Goal: Entertainment & Leisure: Browse casually

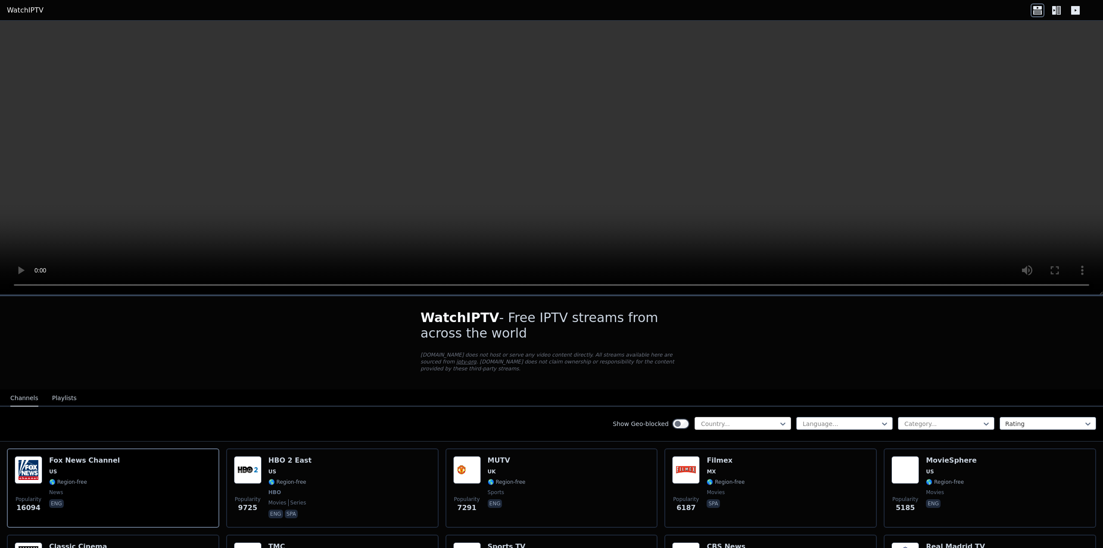
click at [733, 419] on div at bounding box center [739, 423] width 78 height 9
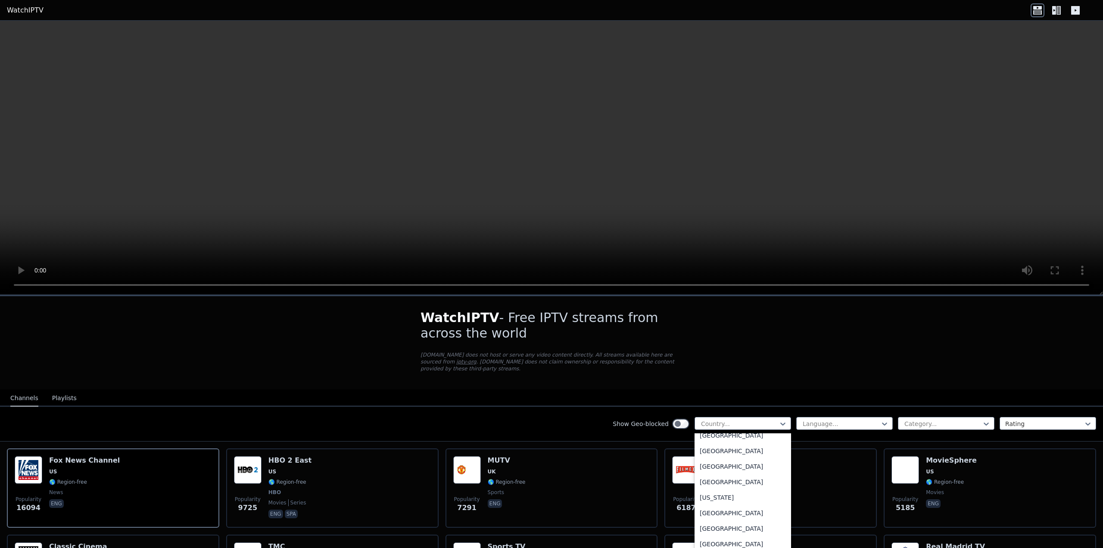
scroll to position [1034, 0]
click at [709, 512] on div "[GEOGRAPHIC_DATA]" at bounding box center [743, 510] width 97 height 16
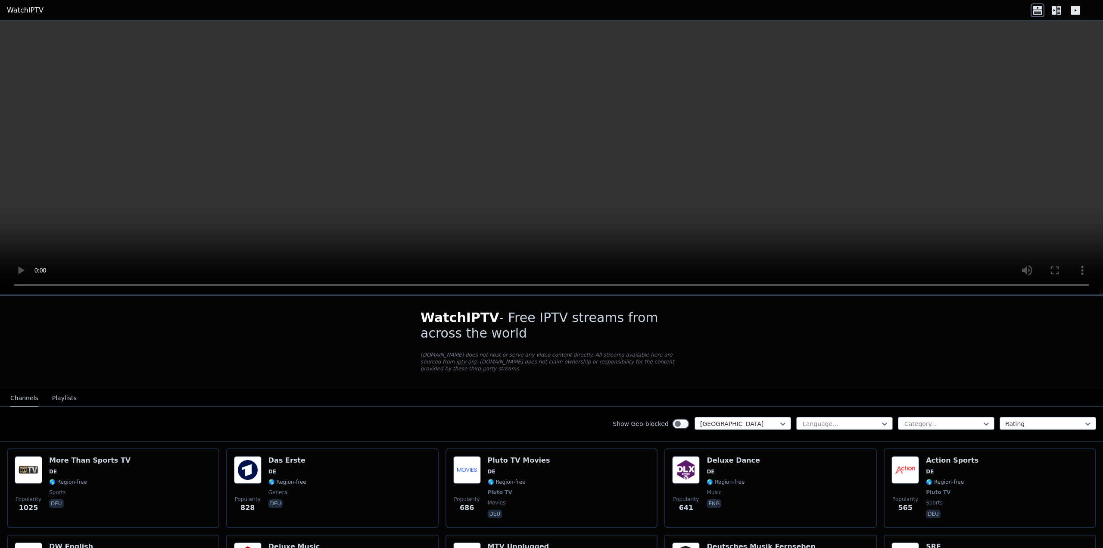
click at [803, 424] on div "Show Geo-blocked option [GEOGRAPHIC_DATA], selected. [GEOGRAPHIC_DATA] Language…" at bounding box center [551, 423] width 1103 height 35
click at [805, 421] on div "Language..." at bounding box center [845, 423] width 97 height 13
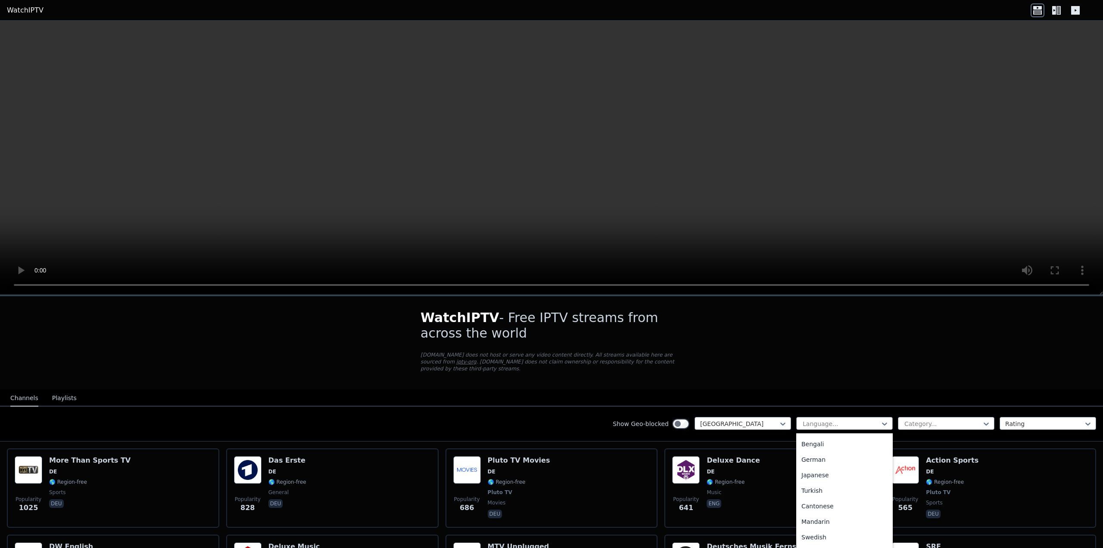
scroll to position [172, 0]
click at [811, 454] on div "German" at bounding box center [845, 457] width 97 height 16
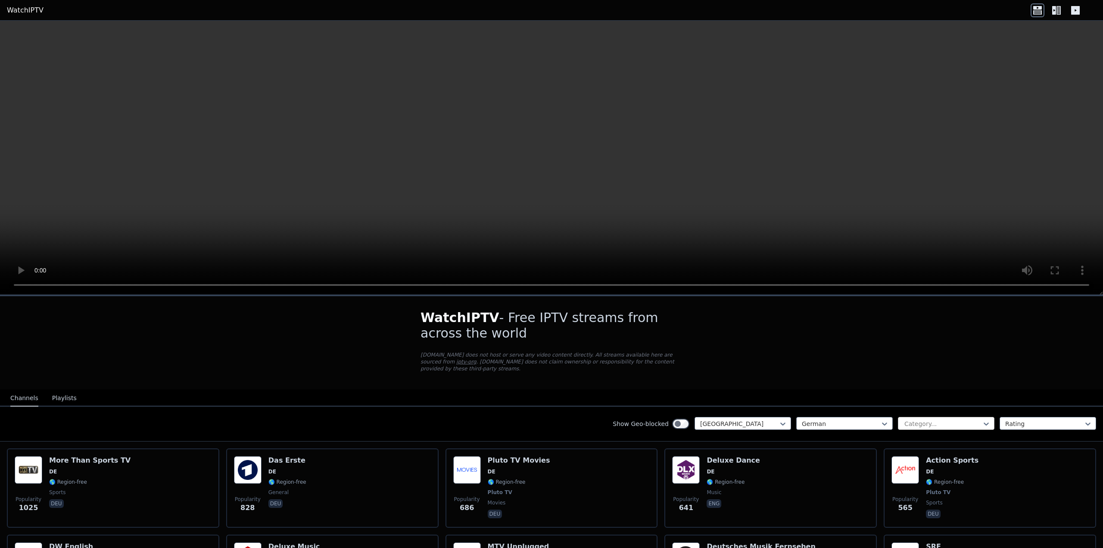
click at [905, 419] on div at bounding box center [943, 423] width 78 height 9
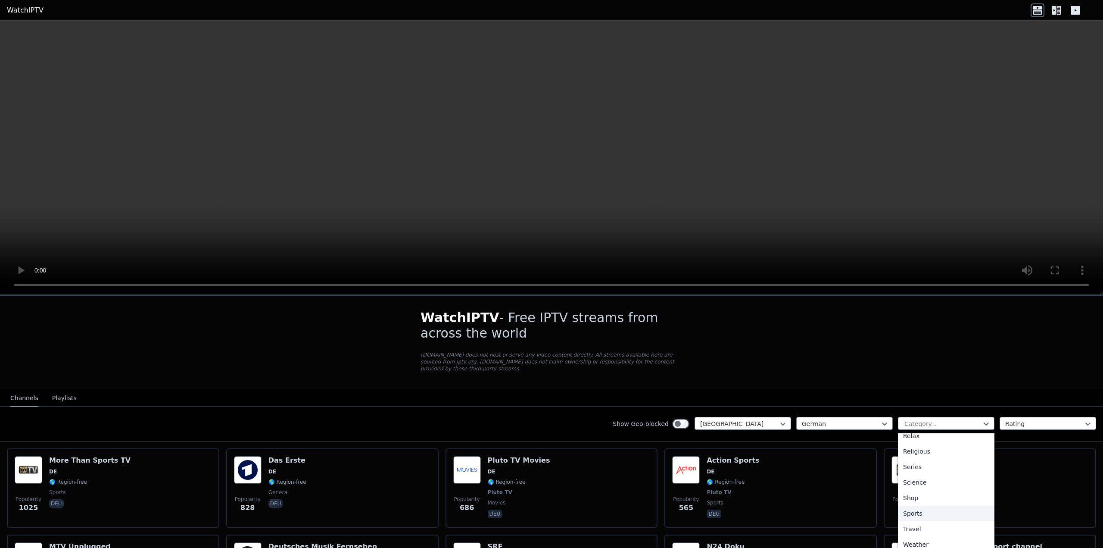
scroll to position [304, 0]
click at [915, 503] on div "Sports" at bounding box center [946, 511] width 97 height 16
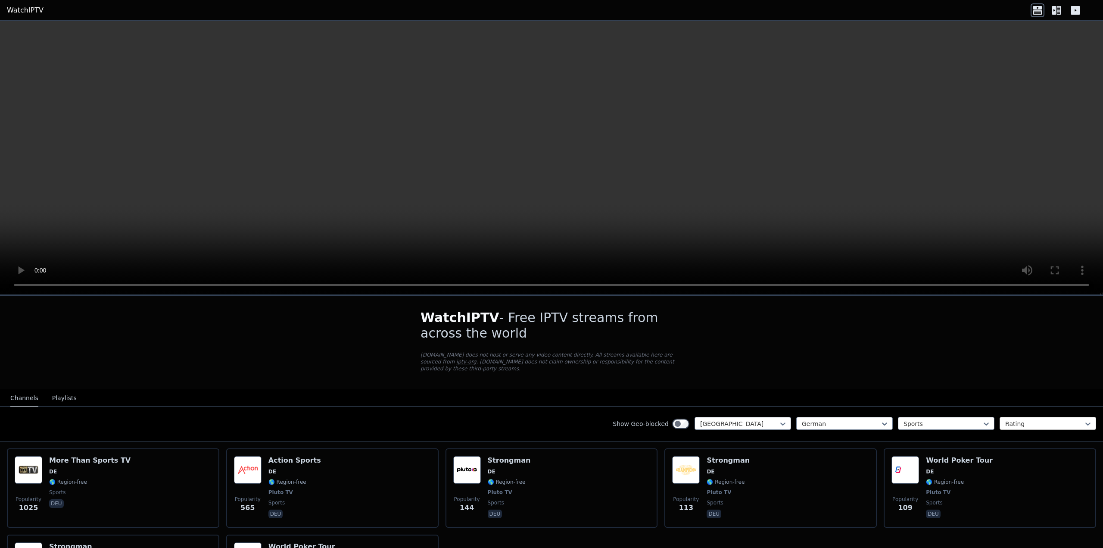
click at [1026, 420] on div at bounding box center [1045, 423] width 78 height 9
click at [761, 419] on div at bounding box center [739, 423] width 78 height 9
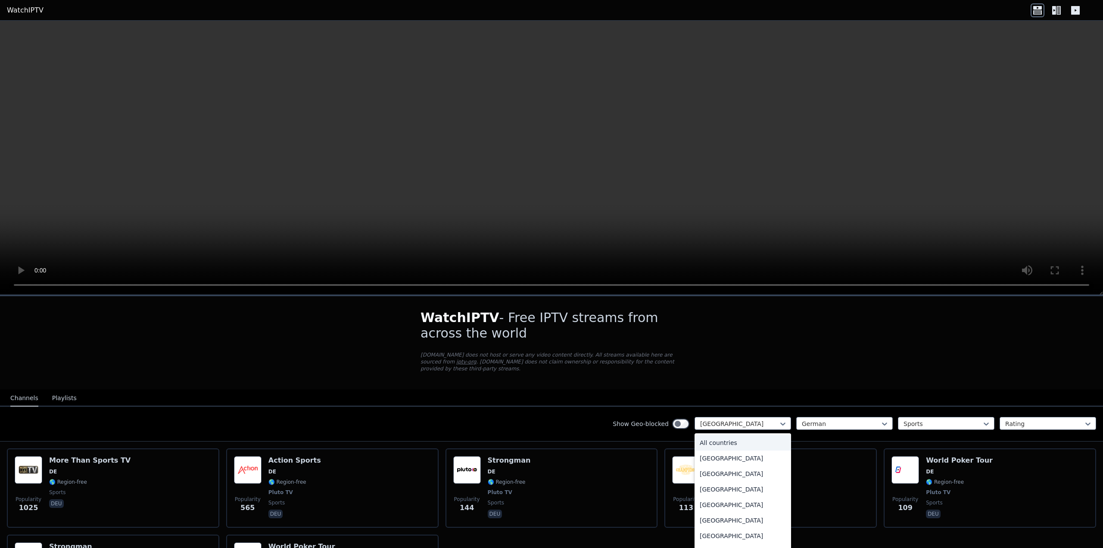
click at [715, 435] on div "All countries" at bounding box center [743, 443] width 97 height 16
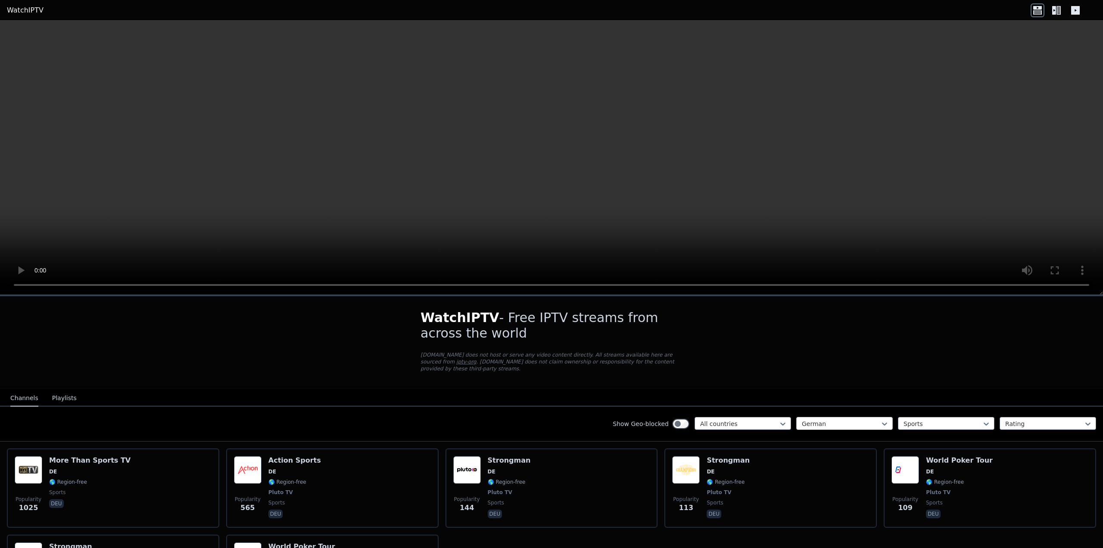
click at [824, 419] on div at bounding box center [841, 423] width 78 height 9
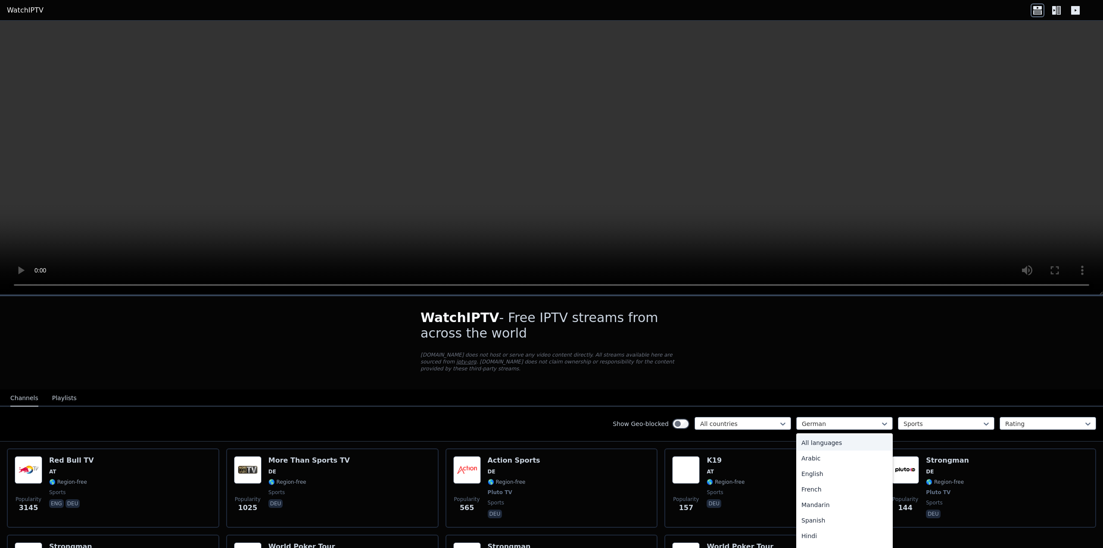
click at [805, 435] on div "All languages" at bounding box center [845, 443] width 97 height 16
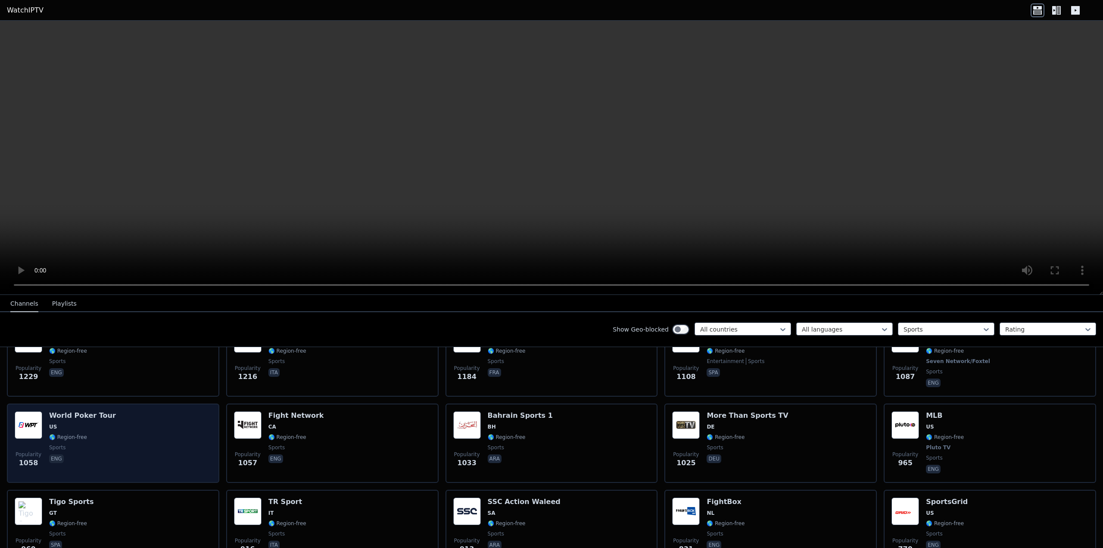
scroll to position [388, 0]
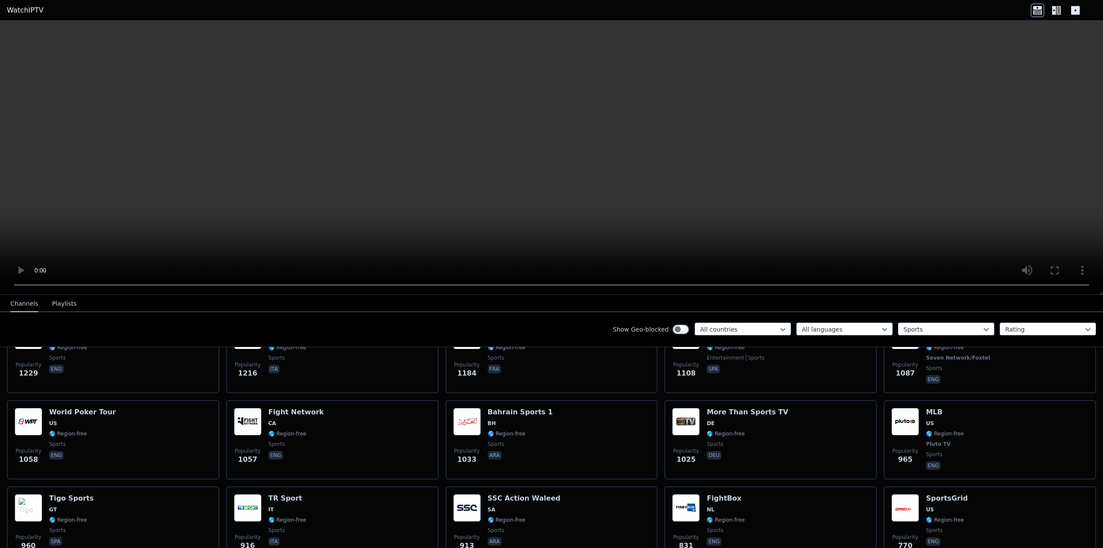
click at [59, 307] on button "Playlists" at bounding box center [64, 304] width 25 height 16
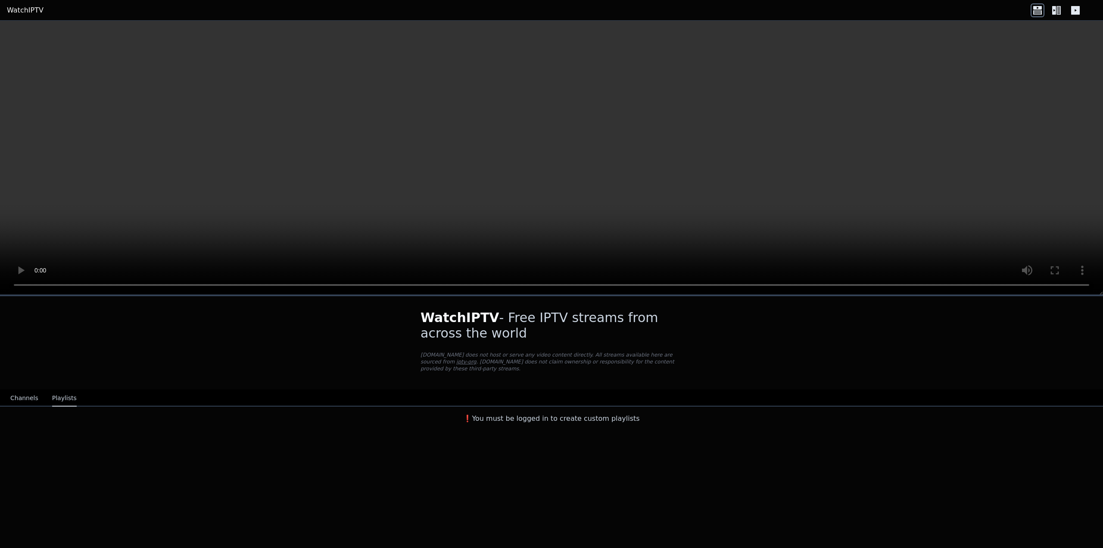
scroll to position [0, 0]
click at [31, 392] on button "Channels" at bounding box center [24, 398] width 28 height 16
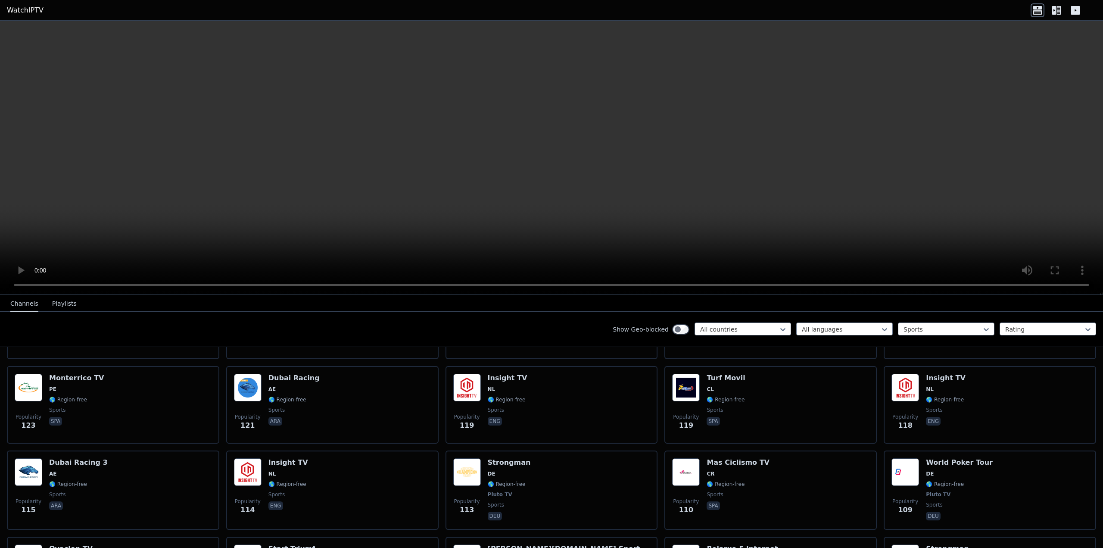
scroll to position [1628, 0]
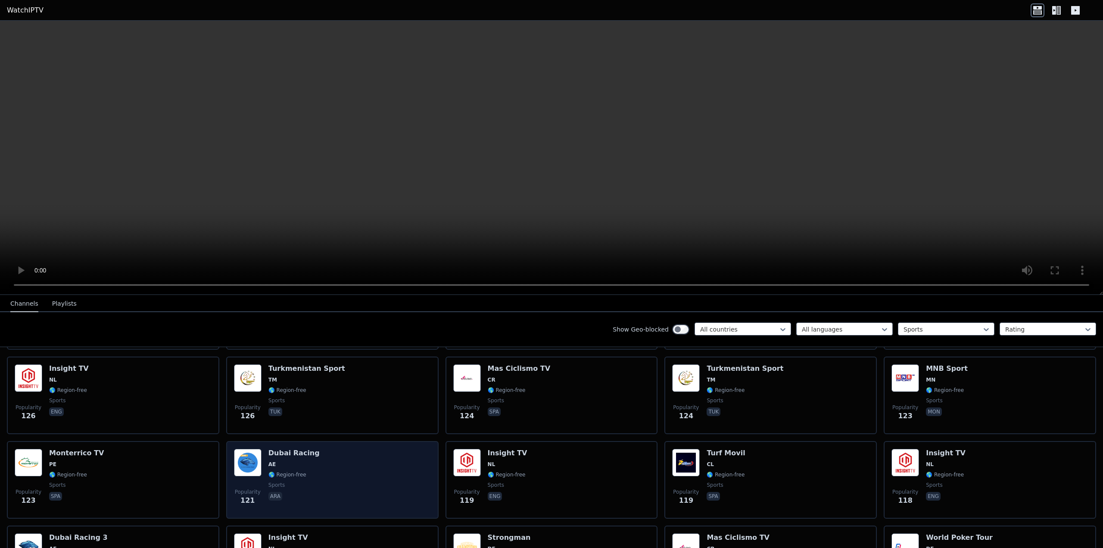
click at [328, 464] on div "Popularity 121 Dubai Racing AE 🌎 Region-free sports ara" at bounding box center [332, 480] width 197 height 62
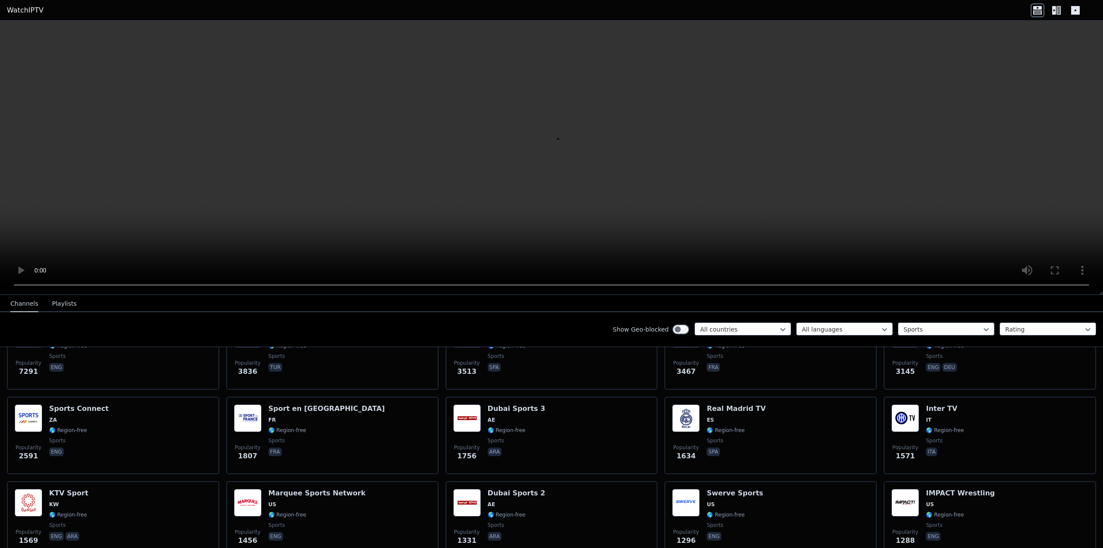
scroll to position [0, 0]
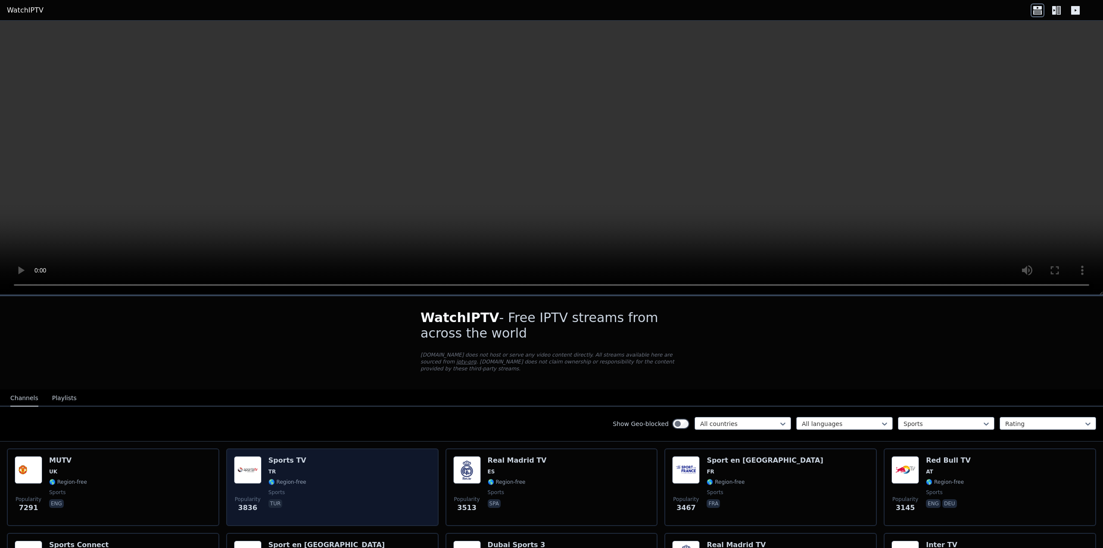
click at [368, 459] on div "Popularity 3836 Sports TV TR 🌎 Region-free sports tur" at bounding box center [332, 487] width 197 height 62
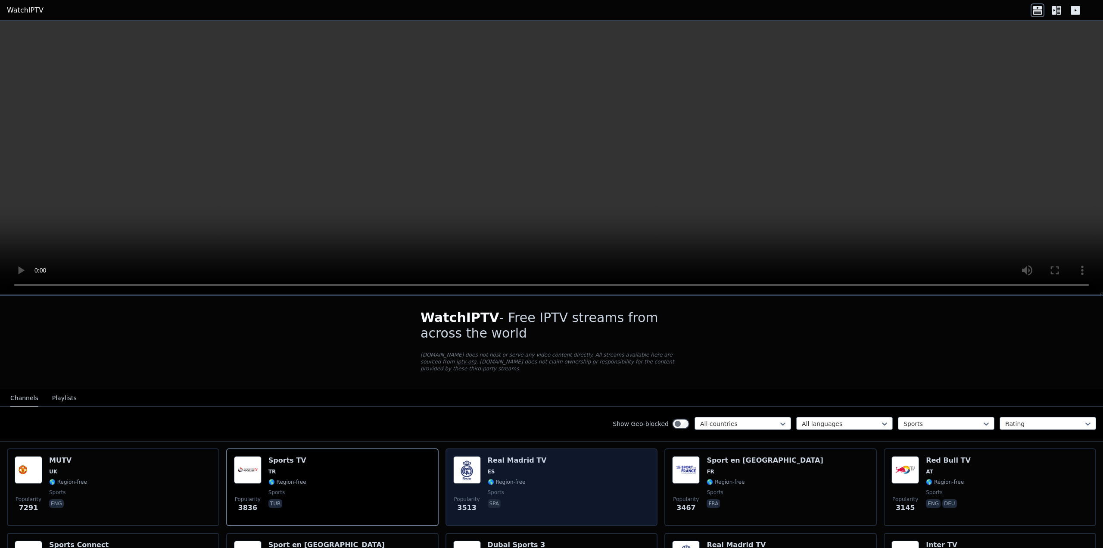
click at [544, 476] on div "Popularity 3513 Real Madrid TV ES 🌎 Region-free sports spa" at bounding box center [551, 487] width 197 height 62
